Goal: Navigation & Orientation: Find specific page/section

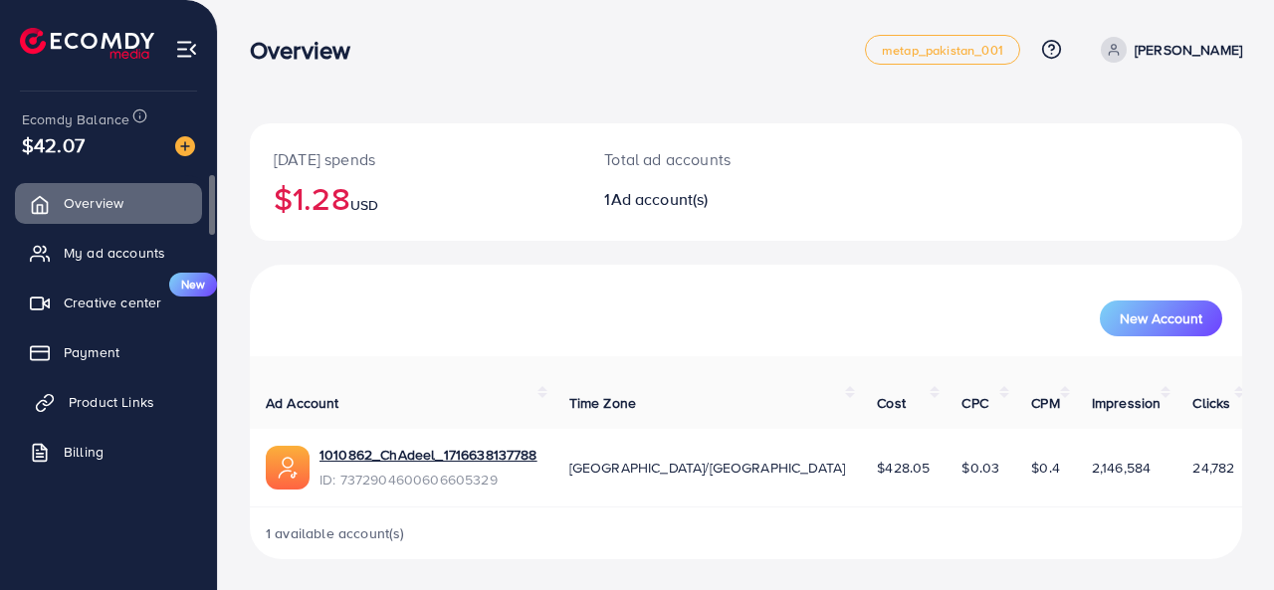
click at [144, 404] on span "Product Links" at bounding box center [112, 402] width 86 height 20
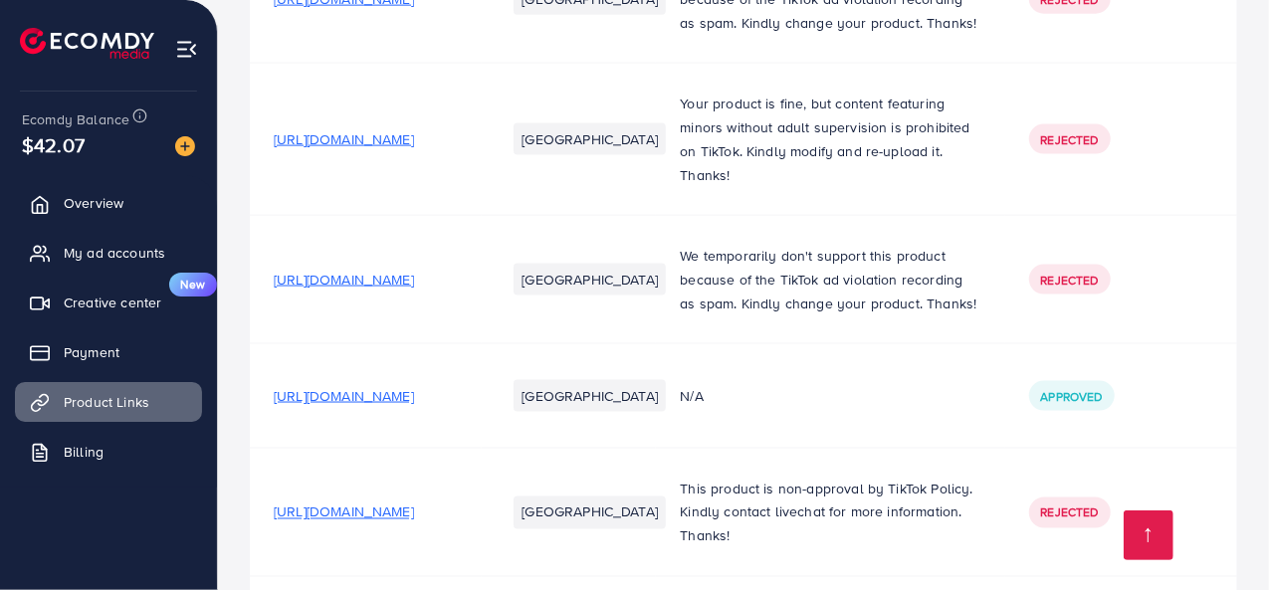
scroll to position [1627, 0]
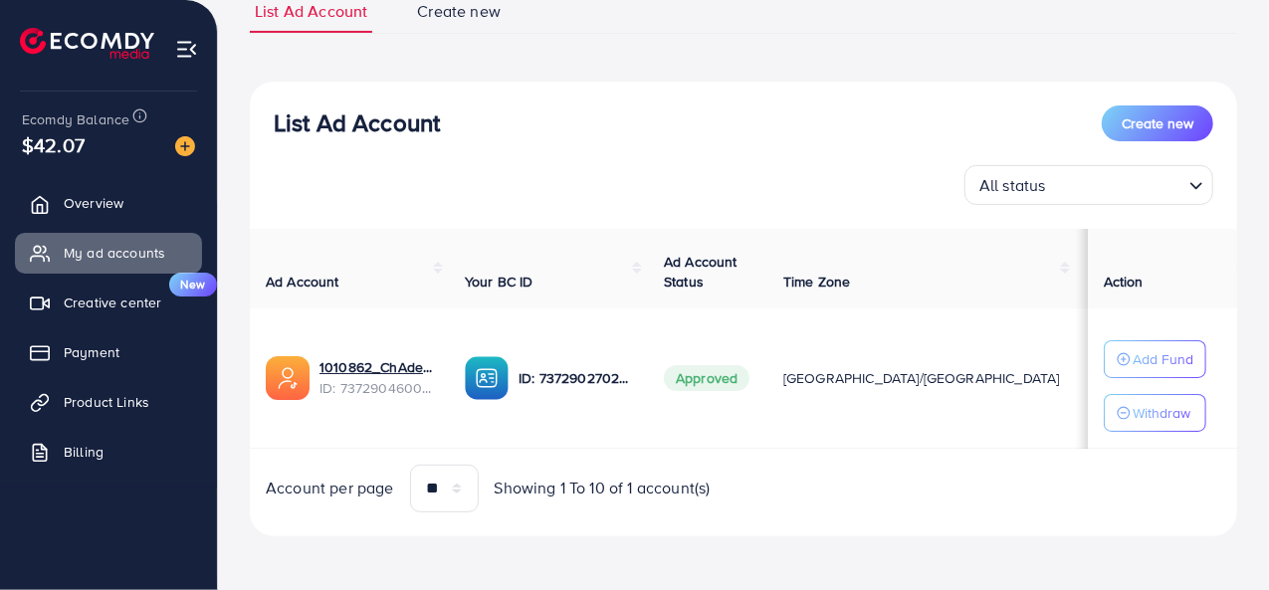
scroll to position [161, 0]
